Goal: Transaction & Acquisition: Subscribe to service/newsletter

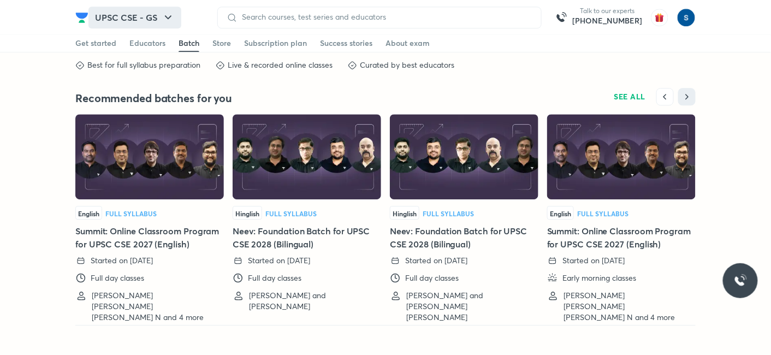
click at [127, 17] on button "UPSC CSE - GS" at bounding box center [134, 18] width 93 height 22
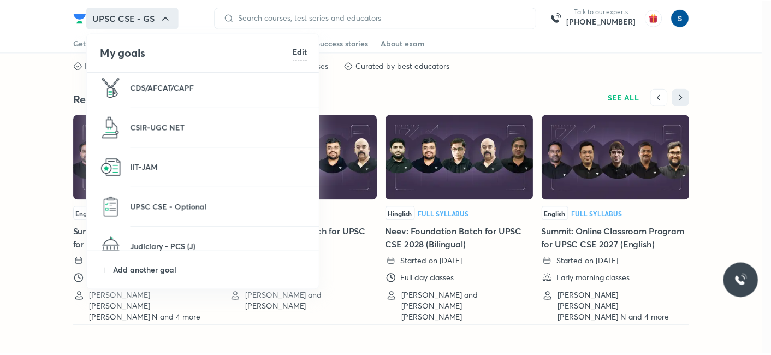
scroll to position [288, 0]
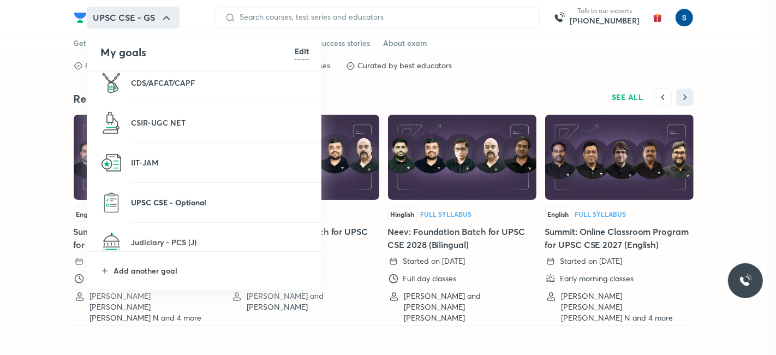
click at [171, 206] on p "UPSC CSE - Optional" at bounding box center [220, 201] width 178 height 11
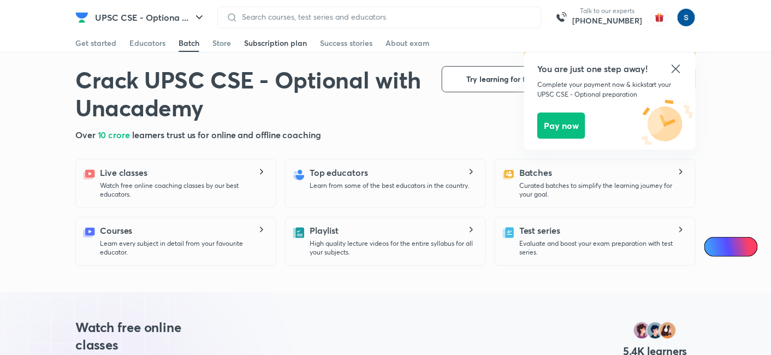
click at [276, 40] on div "Subscription plan" at bounding box center [275, 43] width 63 height 11
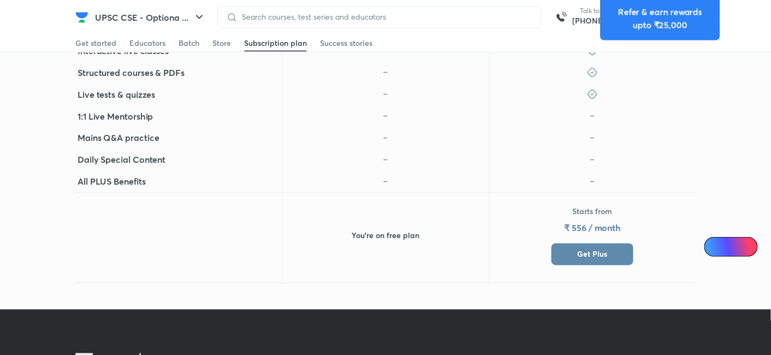
scroll to position [521, 0]
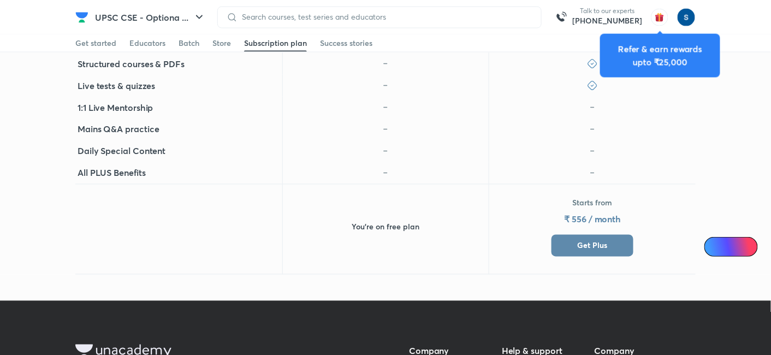
click at [592, 240] on span "Get Plus" at bounding box center [592, 245] width 30 height 11
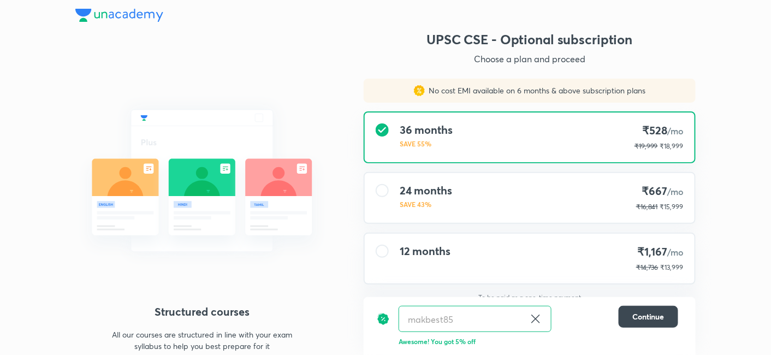
click at [414, 199] on p "SAVE 43%" at bounding box center [426, 204] width 52 height 10
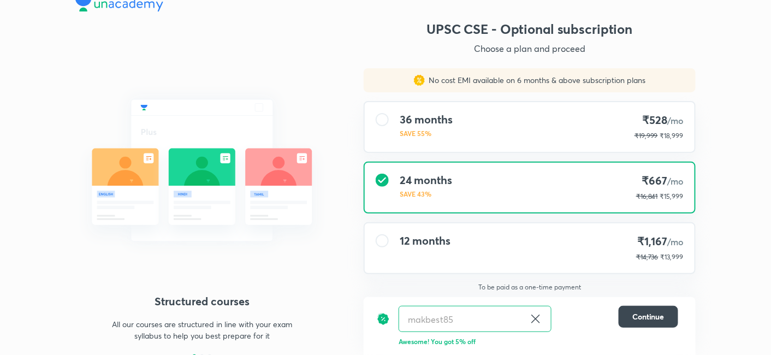
scroll to position [13, 0]
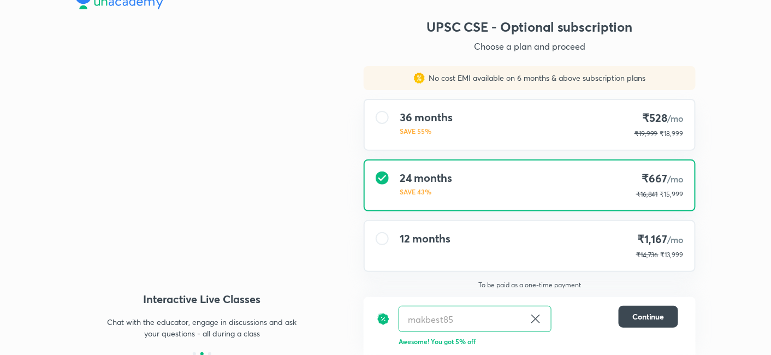
click at [415, 241] on h4 "12 months" at bounding box center [425, 238] width 51 height 13
